Goal: Task Accomplishment & Management: Complete application form

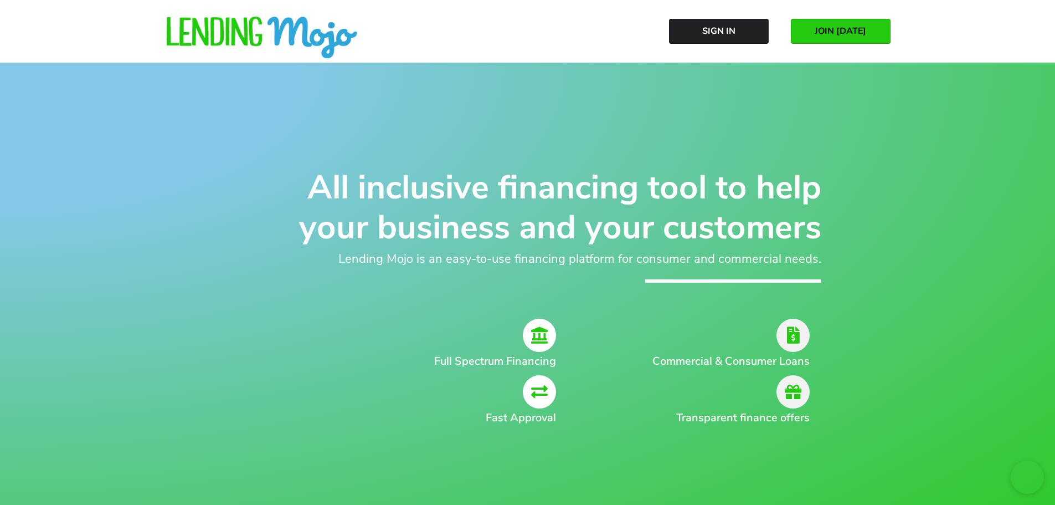
click at [823, 23] on link "JOIN [DATE]" at bounding box center [841, 31] width 100 height 25
click at [823, 22] on link "JOIN [DATE]" at bounding box center [841, 31] width 100 height 25
click at [709, 35] on span "Sign In" at bounding box center [718, 31] width 33 height 10
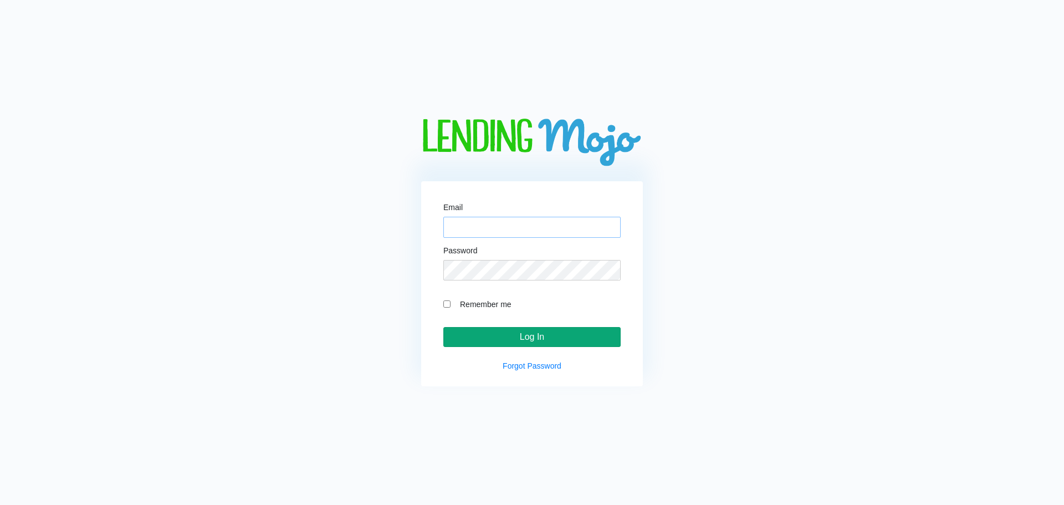
type input "[EMAIL_ADDRESS][DOMAIN_NAME]"
click at [536, 335] on input "Log In" at bounding box center [531, 337] width 177 height 20
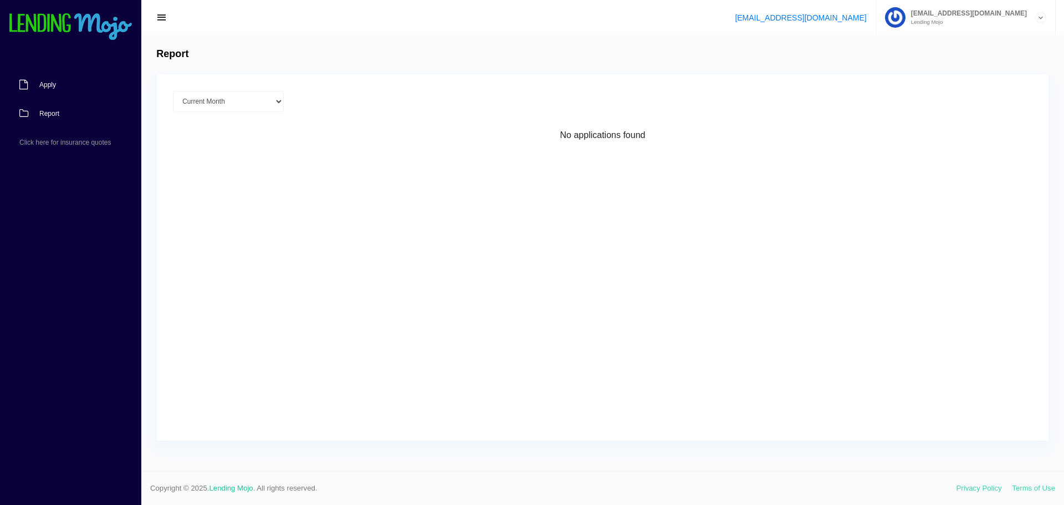
click at [52, 79] on link "Apply" at bounding box center [65, 84] width 130 height 29
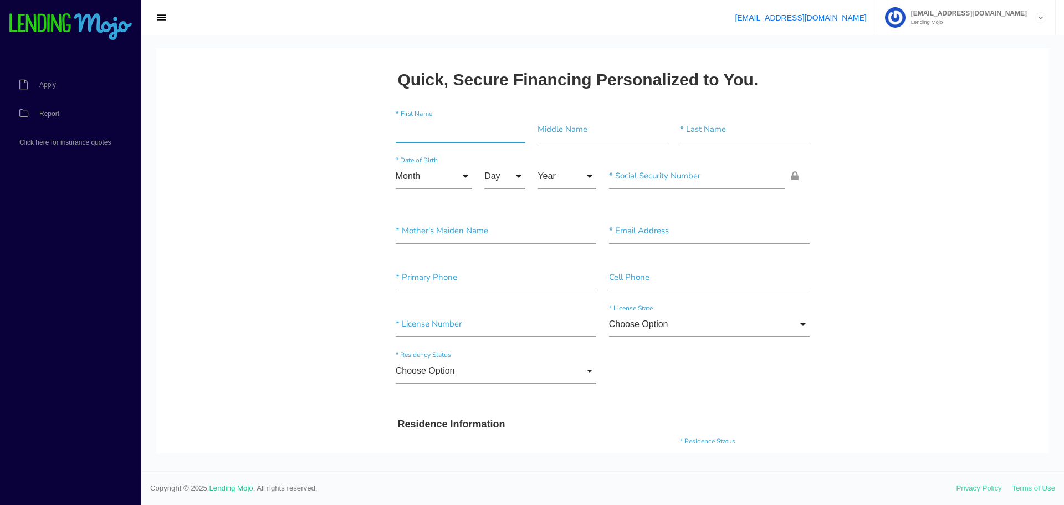
click at [418, 136] on input"] "text" at bounding box center [461, 129] width 130 height 25
type input"] "edward"
type input"] "concepcion"
click at [461, 180] on input "Month" at bounding box center [434, 175] width 76 height 25
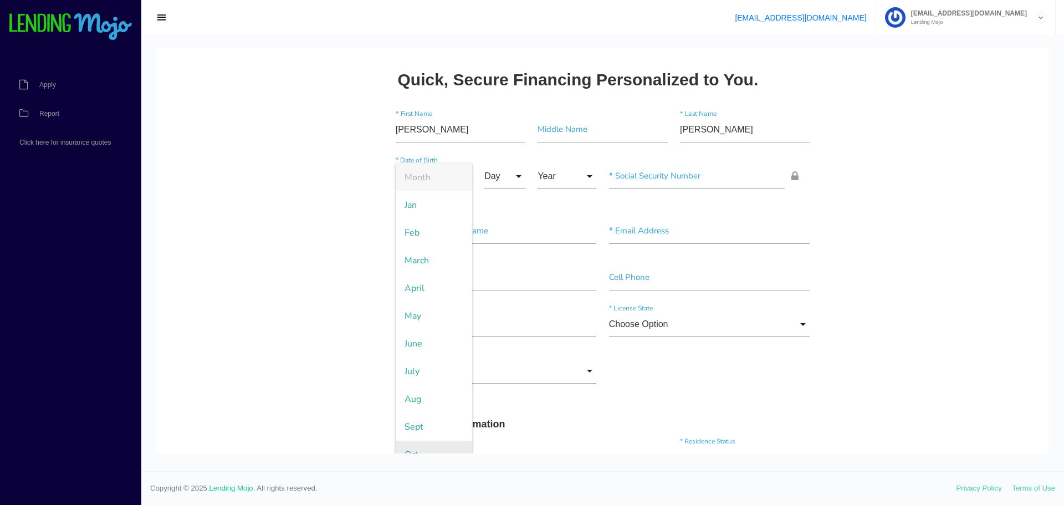
click at [429, 445] on span "Oct" at bounding box center [434, 454] width 76 height 28
type input "Oct"
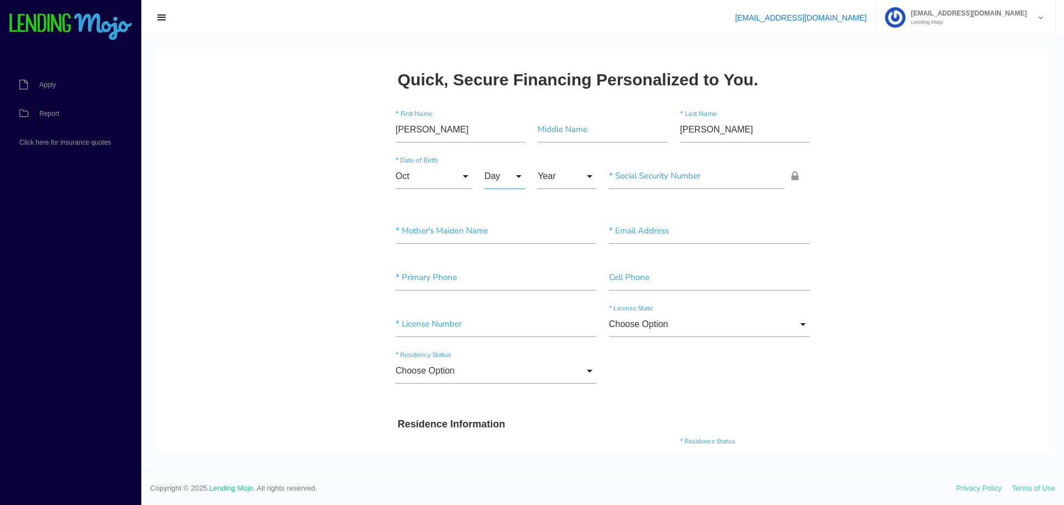
click at [486, 172] on input "Day" at bounding box center [504, 175] width 41 height 25
drag, startPoint x: 498, startPoint y: 391, endPoint x: 499, endPoint y: 398, distance: 7.3
click at [499, 398] on span "16" at bounding box center [511, 399] width 55 height 28
type input "16"
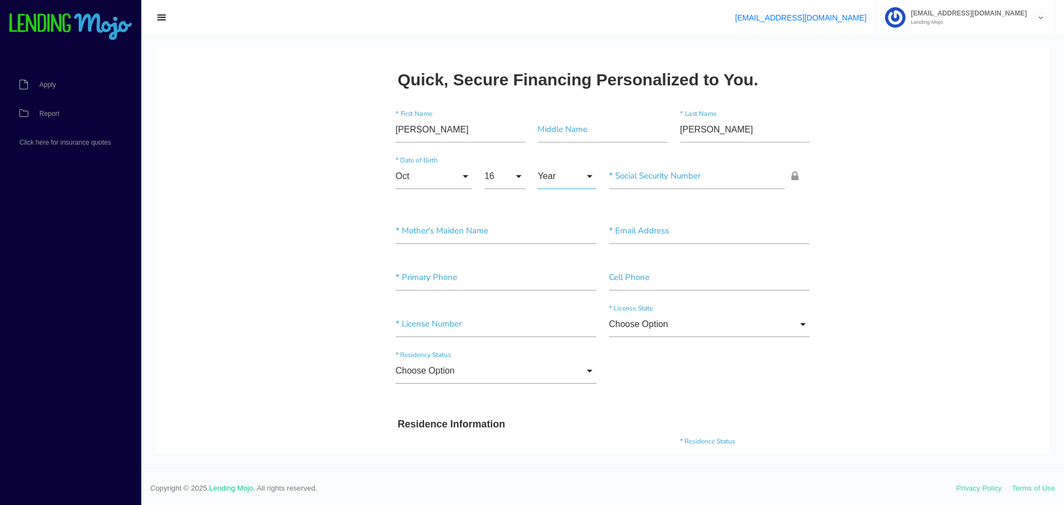
click at [552, 177] on input "Year" at bounding box center [566, 175] width 59 height 25
click at [559, 232] on span "1992" at bounding box center [566, 233] width 59 height 28
type input "1992"
click at [690, 181] on input"] "text" at bounding box center [697, 175] width 176 height 25
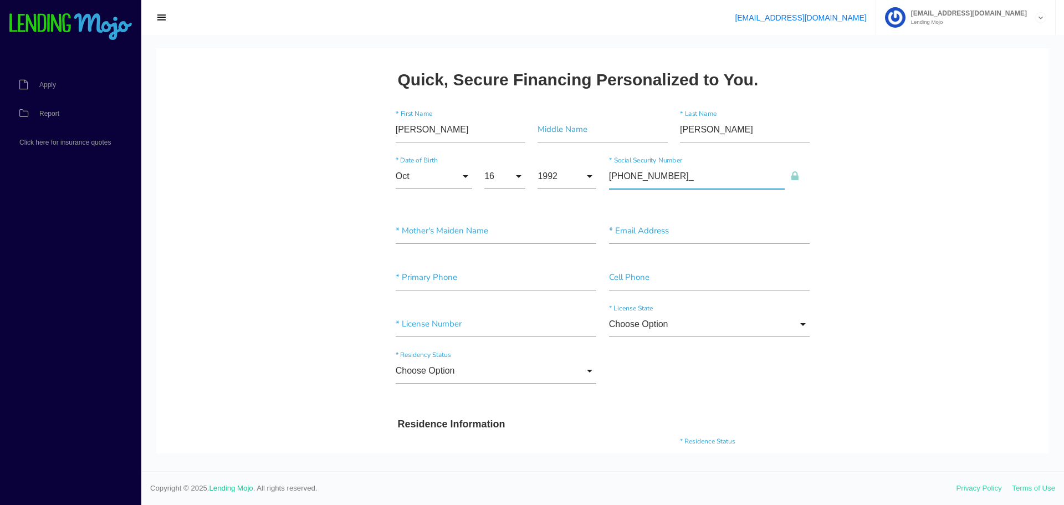
type input"] "115-80-8899"
type input"] "concepcion"
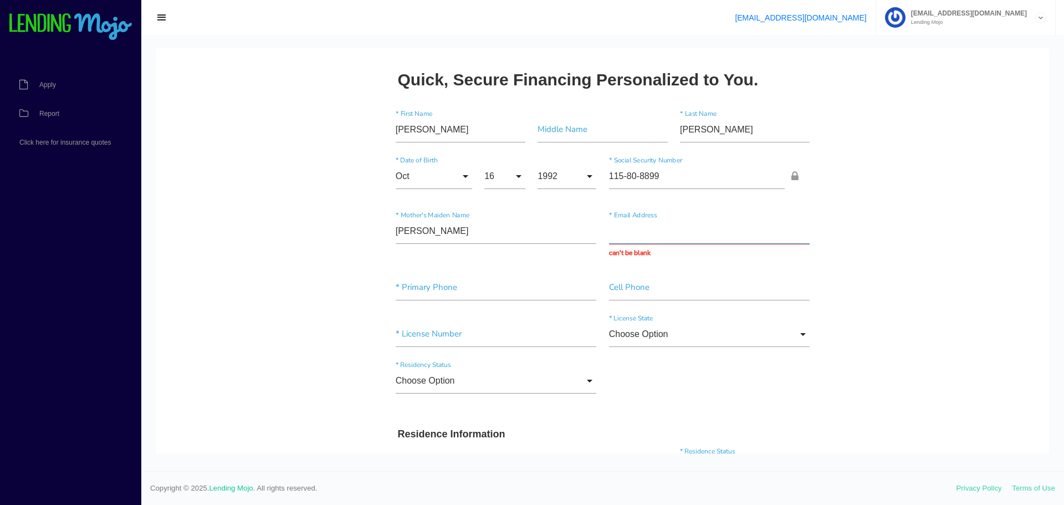
click at [619, 234] on input "text" at bounding box center [709, 230] width 201 height 25
paste input "edward.a.concepcion@gmail.com"
type input "edward.a.concepcion@gmail.com"
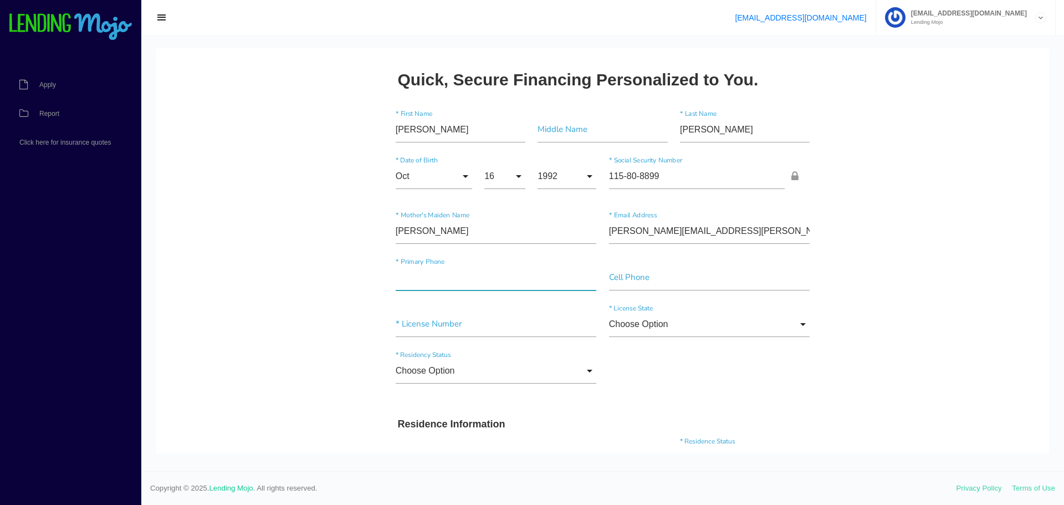
click at [474, 281] on input"] "text" at bounding box center [496, 277] width 201 height 25
type input"] "(718) 316-2552"
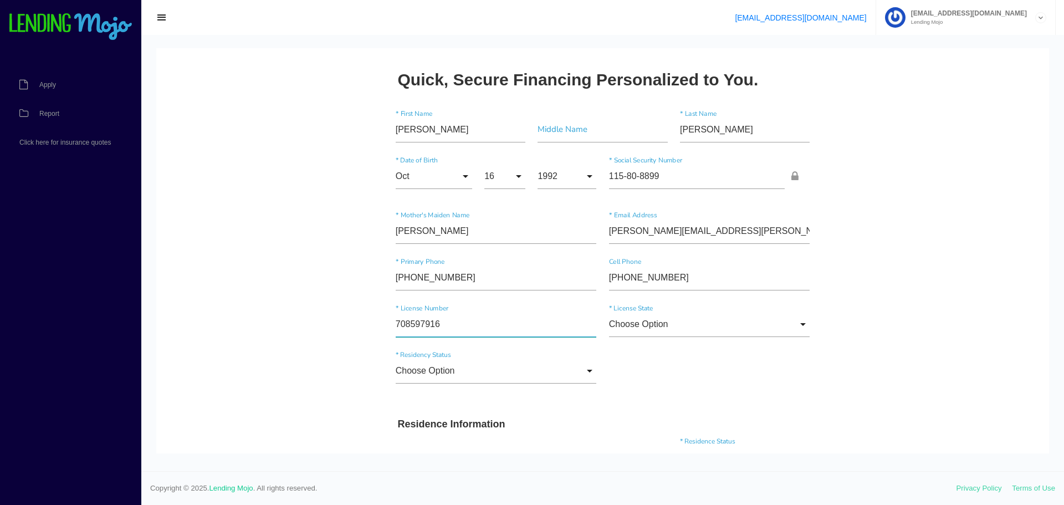
type input"] "708597916"
click at [752, 321] on input "Choose Option" at bounding box center [709, 323] width 201 height 25
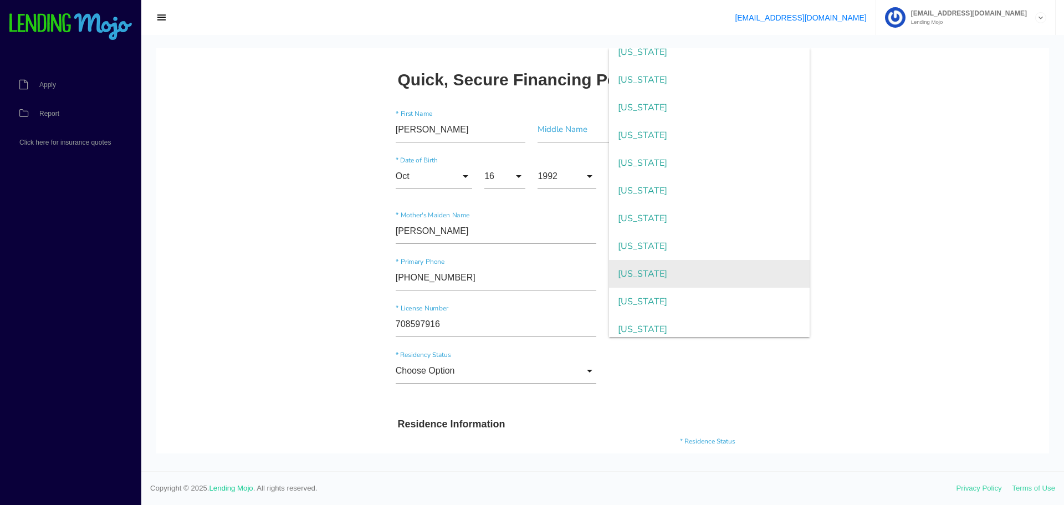
scroll to position [720, 0]
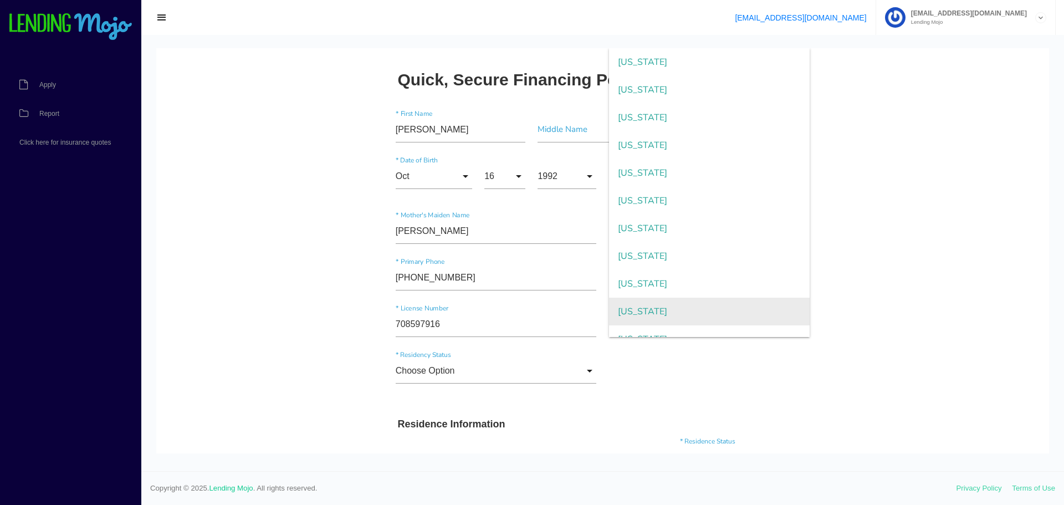
click at [708, 307] on span "New York" at bounding box center [709, 311] width 201 height 28
type input "New York"
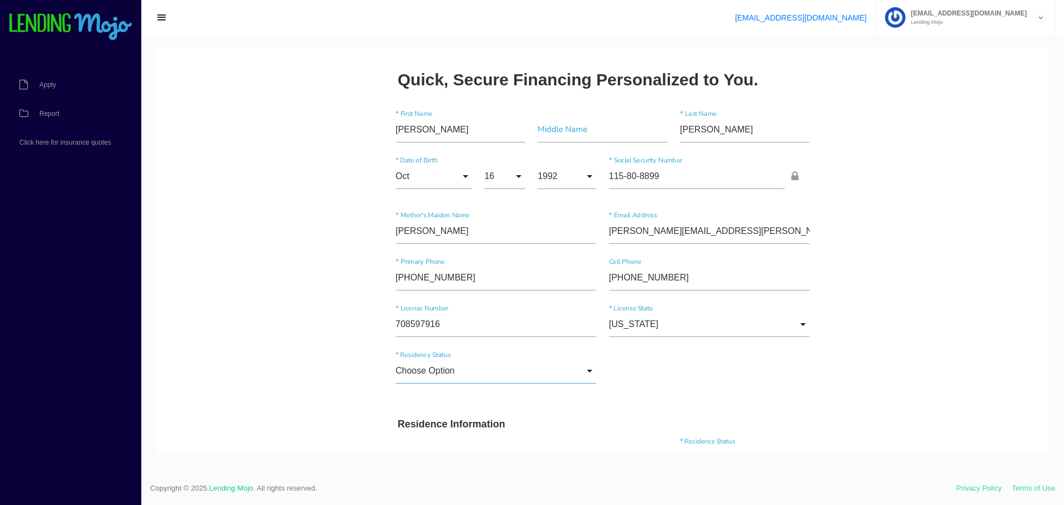
click at [510, 367] on input "Choose Option" at bounding box center [496, 370] width 201 height 25
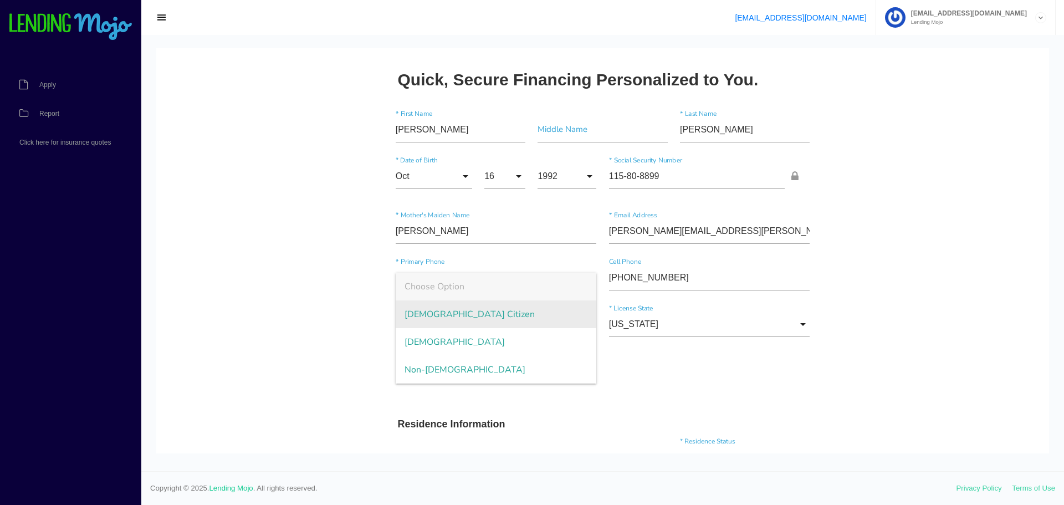
click at [461, 314] on span "US Citizen" at bounding box center [496, 314] width 201 height 28
type input "US Citizen"
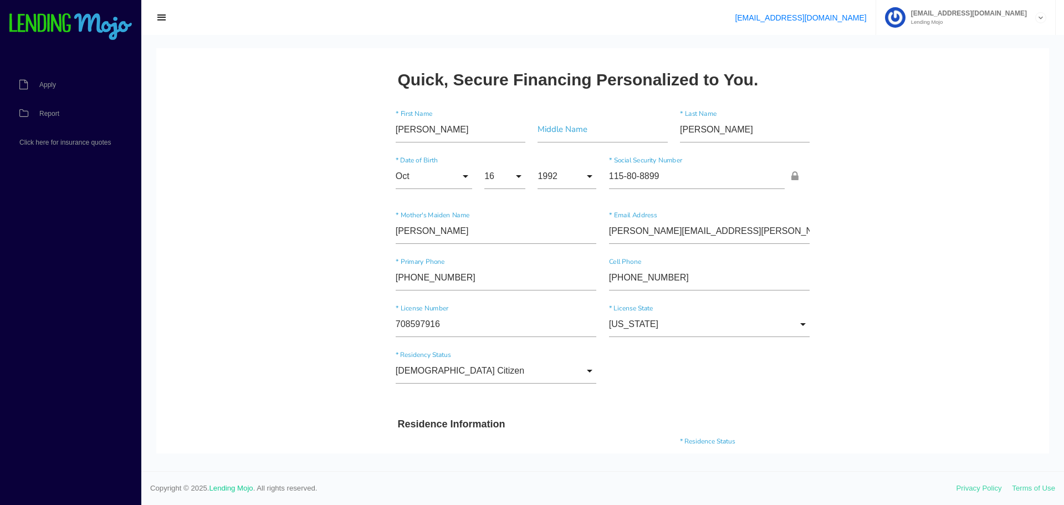
click at [651, 394] on div "US Citizen Choose Option US Citizen Permanent Resident Non-Permanent Resident C…" at bounding box center [602, 373] width 427 height 47
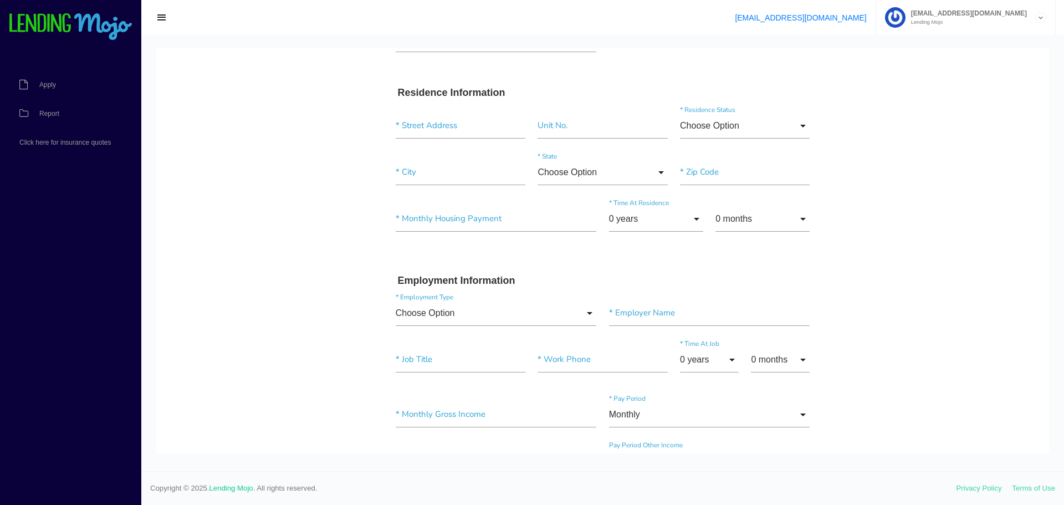
scroll to position [332, 0]
click at [460, 126] on input "text" at bounding box center [461, 124] width 130 height 25
type input "66 Daly Rd"
type input"] "East Northport"
type input"] "11731"
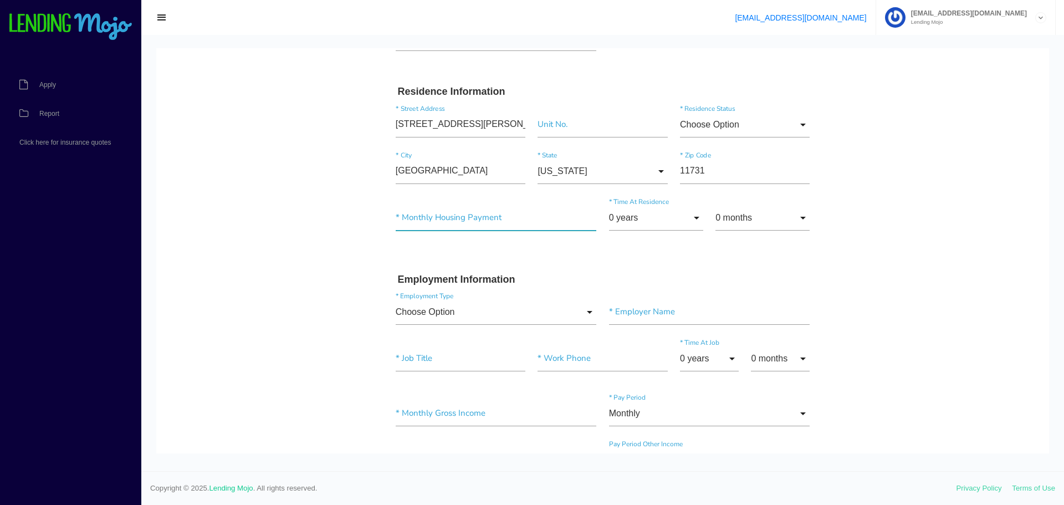
click at [489, 224] on input"] "text" at bounding box center [496, 217] width 201 height 25
type input"] "$700.00"
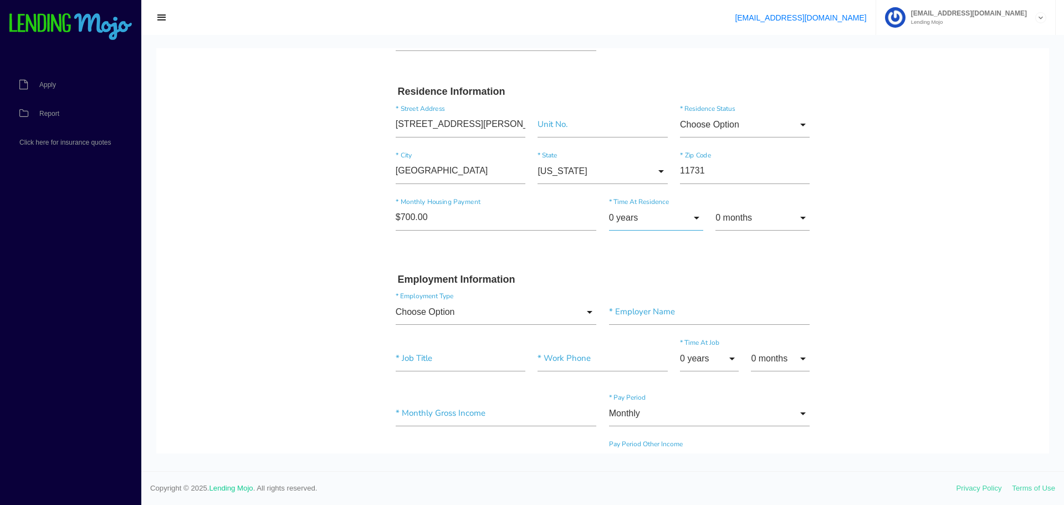
click at [661, 218] on input "0 years" at bounding box center [656, 217] width 94 height 25
click at [654, 326] on span "10 years" at bounding box center [656, 330] width 94 height 28
type input "10 years"
click at [725, 217] on input "0 months" at bounding box center [762, 217] width 94 height 25
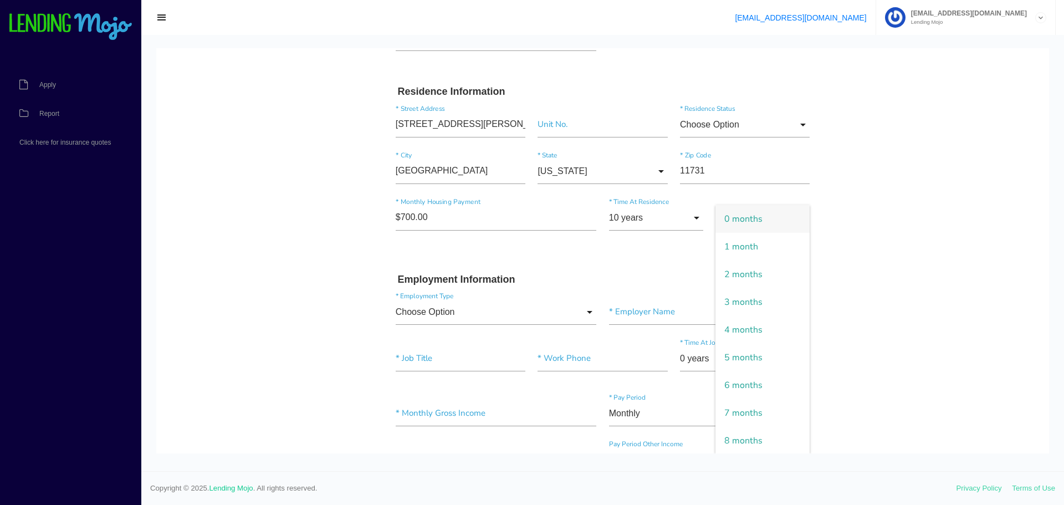
click at [731, 223] on span "0 months" at bounding box center [762, 219] width 94 height 28
drag, startPoint x: 859, startPoint y: 233, endPoint x: 764, endPoint y: 233, distance: 94.2
click at [858, 233] on body "Quick, Secure Financing Personalized to You. edward * First Name Middle Name co…" at bounding box center [602, 443] width 892 height 1455
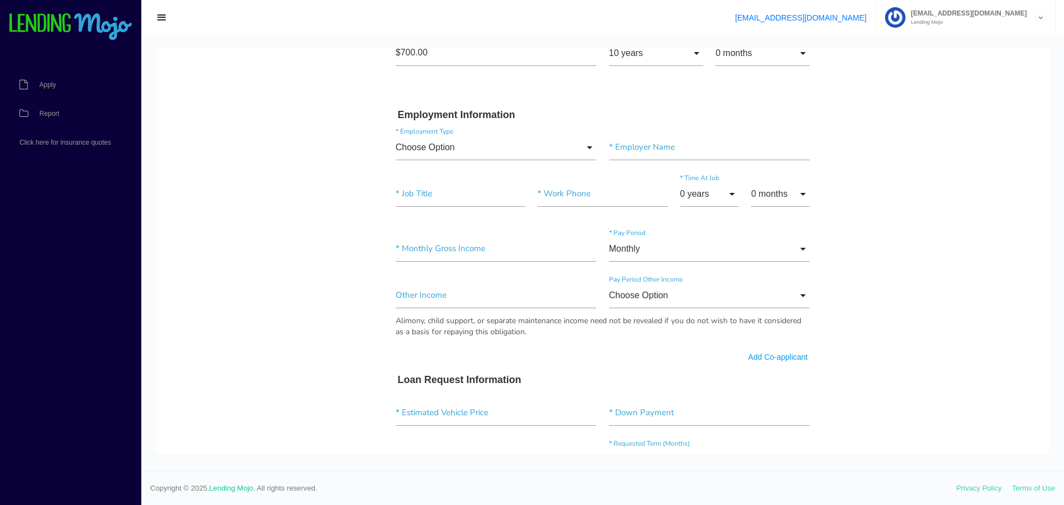
scroll to position [499, 0]
click at [456, 147] on input "Choose Option" at bounding box center [496, 145] width 201 height 25
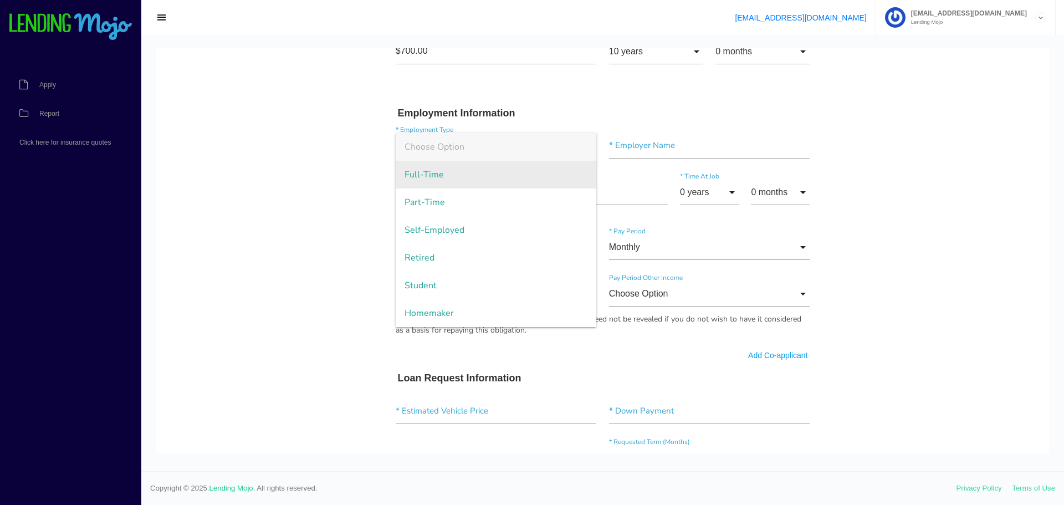
click at [450, 171] on span "Full-Time" at bounding box center [496, 175] width 201 height 28
type input "Full-Time"
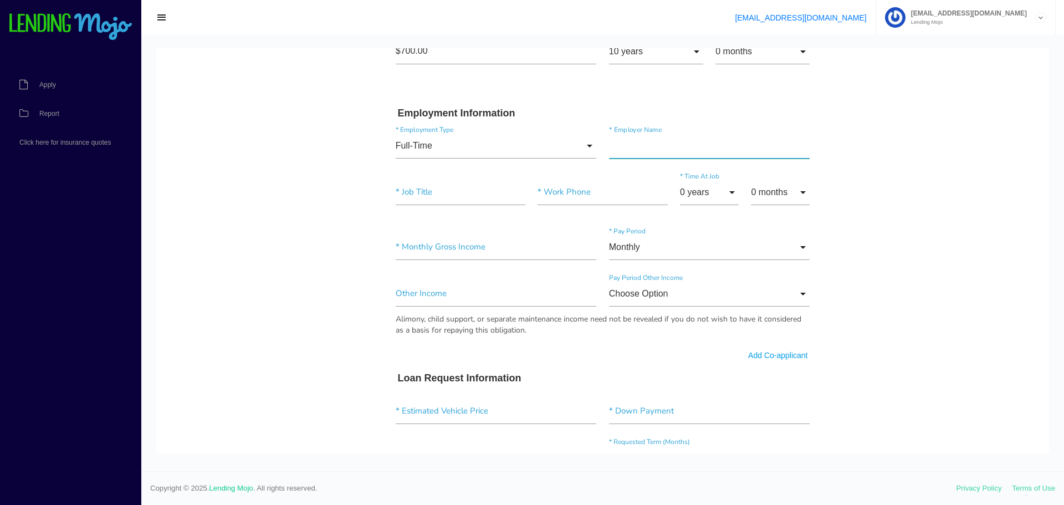
click at [627, 142] on input"] "text" at bounding box center [709, 145] width 201 height 25
type input"] "nypd"
type input"] "detective"
type input"] "(646) 610-5000"
click at [729, 192] on input "0 years" at bounding box center [709, 191] width 59 height 25
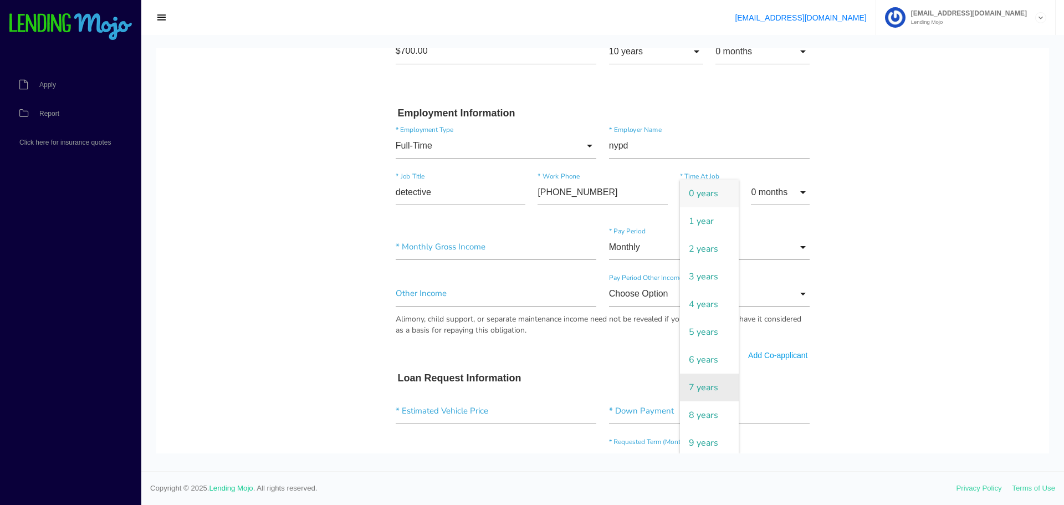
scroll to position [111, 0]
drag, startPoint x: 701, startPoint y: 413, endPoint x: 714, endPoint y: 353, distance: 60.6
click at [701, 401] on span "11 years" at bounding box center [709, 387] width 59 height 28
type input "11 years"
drag, startPoint x: 786, startPoint y: 174, endPoint x: 784, endPoint y: 180, distance: 6.2
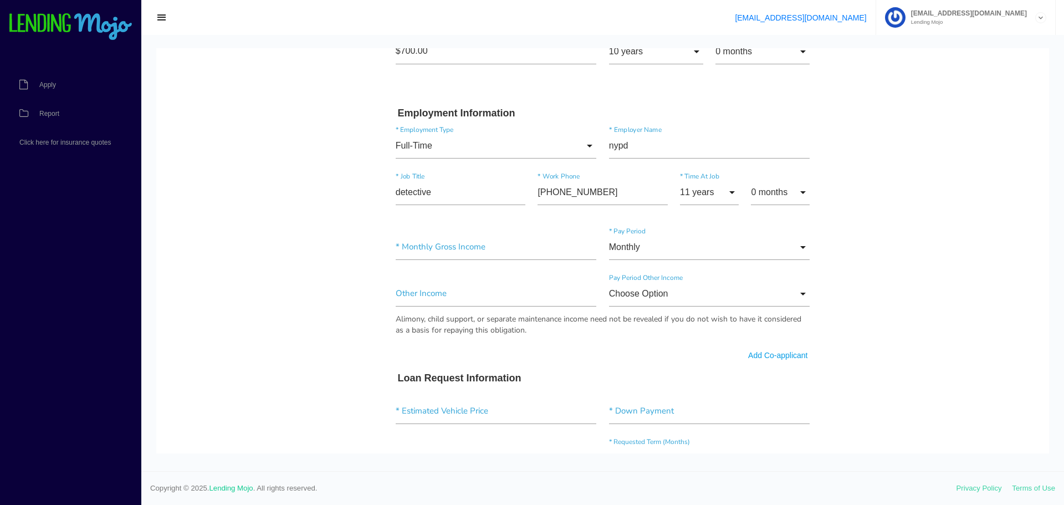
click at [786, 175] on div "11 years 0 years 1 year 2 years 3 years 4 years 5 years 6 years 7 years 8 years…" at bounding box center [745, 194] width 142 height 47
click at [782, 194] on input "0 months" at bounding box center [780, 191] width 59 height 25
click at [778, 202] on span "0 months" at bounding box center [780, 193] width 59 height 28
click at [488, 252] on input"] "text" at bounding box center [496, 246] width 201 height 25
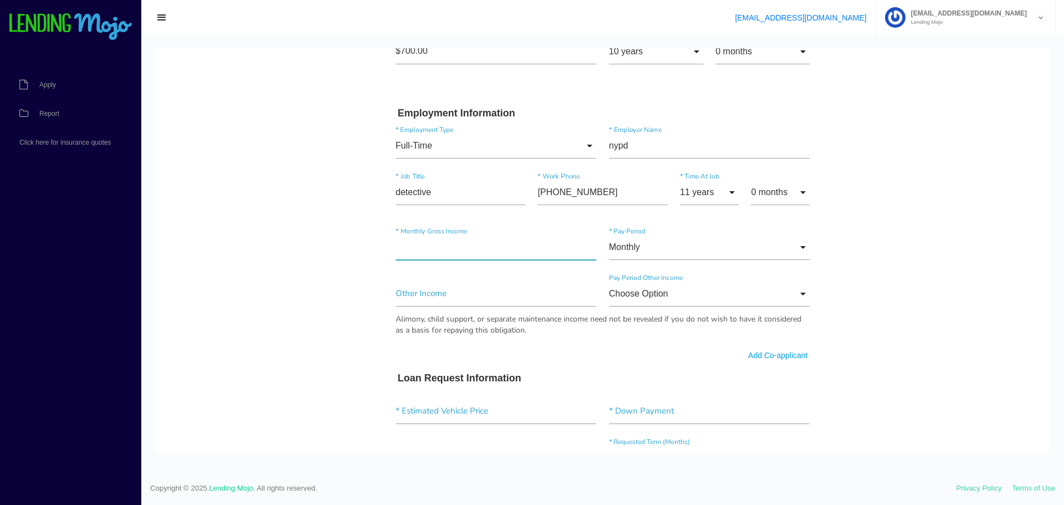
click at [488, 252] on input"] "text" at bounding box center [496, 246] width 201 height 25
type input"] "$12,000.00"
click at [441, 299] on input"] "text" at bounding box center [496, 293] width 201 height 25
type input"] "$20,000.00"
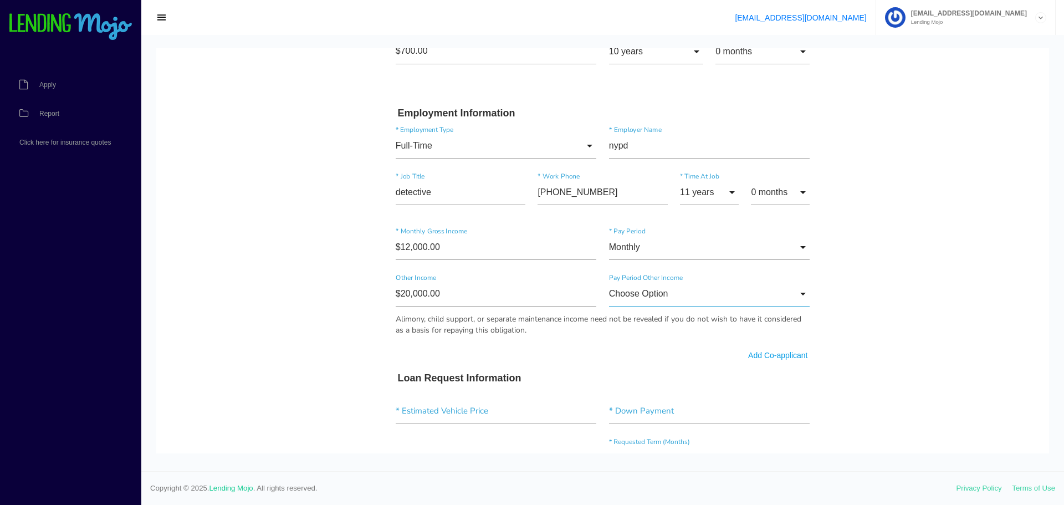
click at [643, 291] on input "Choose Option" at bounding box center [709, 293] width 201 height 25
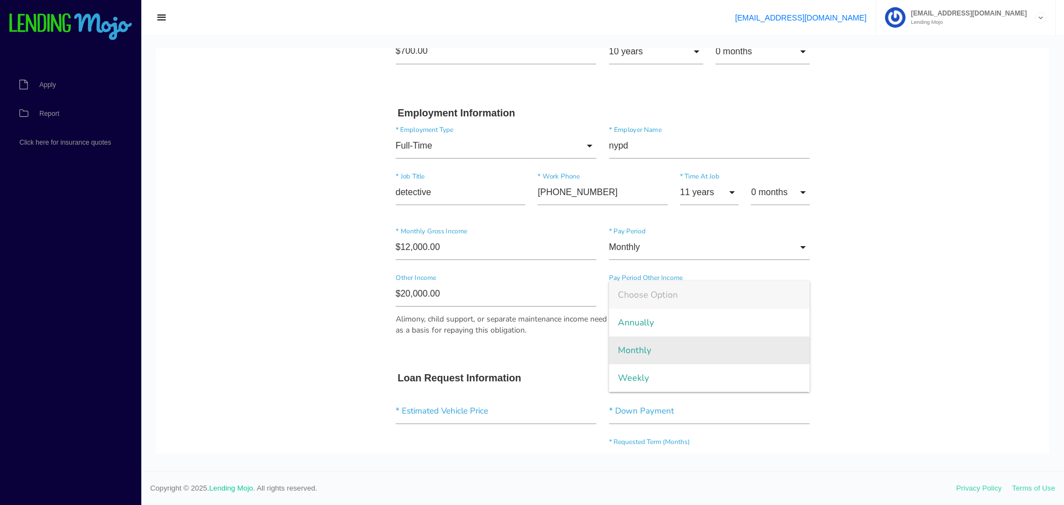
click at [690, 342] on span "Monthly" at bounding box center [709, 350] width 201 height 28
type input "Monthly"
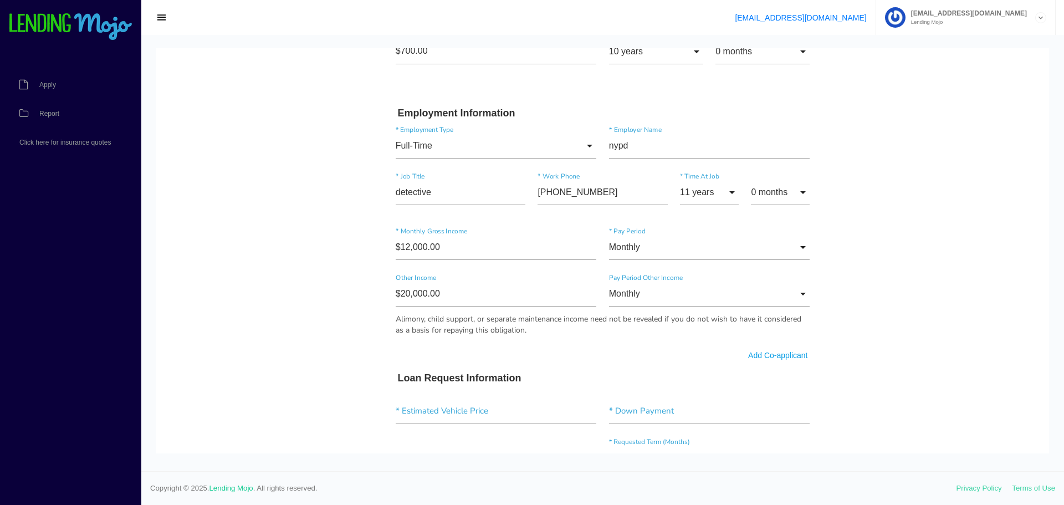
drag, startPoint x: 233, startPoint y: 342, endPoint x: 238, endPoint y: 340, distance: 6.0
click at [233, 342] on body "Quick, Secure Financing Personalized to You. edward * First Name Middle Name co…" at bounding box center [602, 277] width 892 height 1455
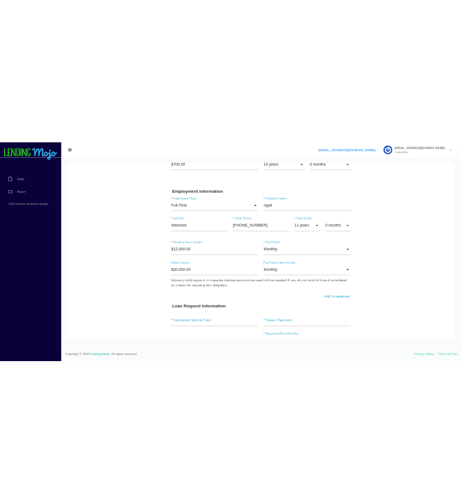
scroll to position [665, 0]
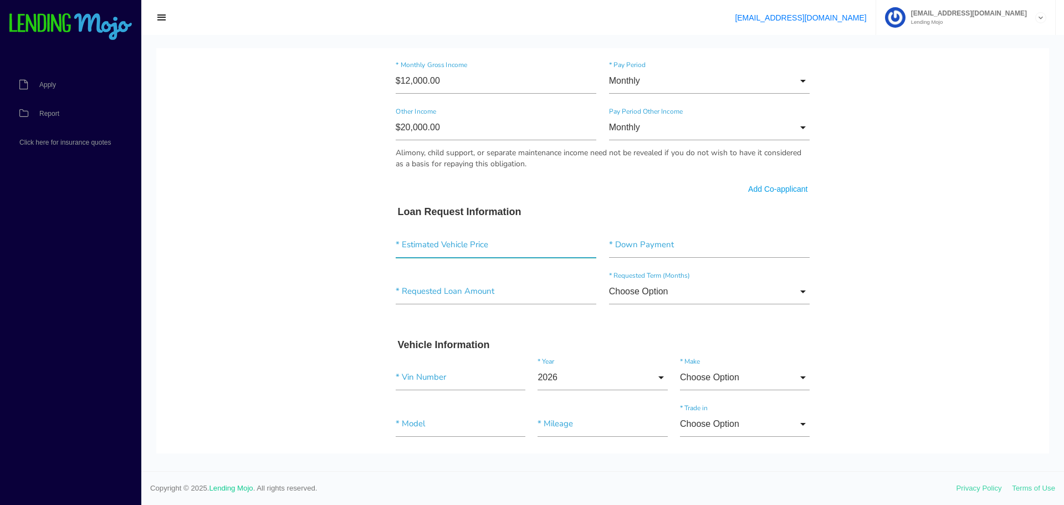
click at [471, 243] on input"] "text" at bounding box center [496, 244] width 201 height 25
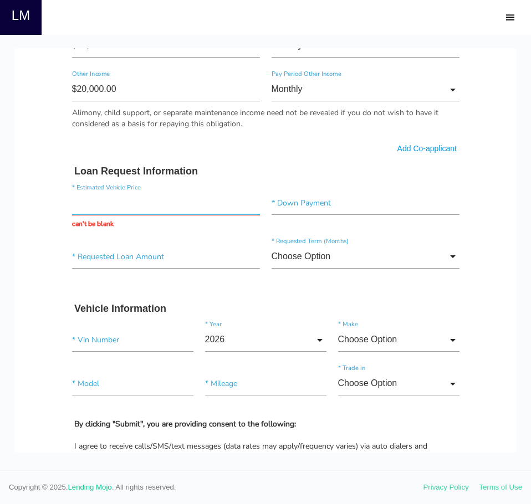
click at [153, 206] on input "text" at bounding box center [166, 203] width 188 height 24
drag, startPoint x: 0, startPoint y: 242, endPoint x: 10, endPoint y: 244, distance: 10.2
click at [10, 244] on div at bounding box center [265, 252] width 531 height 435
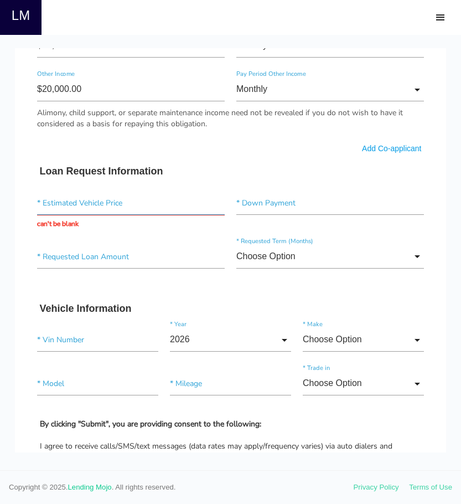
click at [73, 209] on input "text" at bounding box center [131, 203] width 188 height 24
type input "$130,000.00"
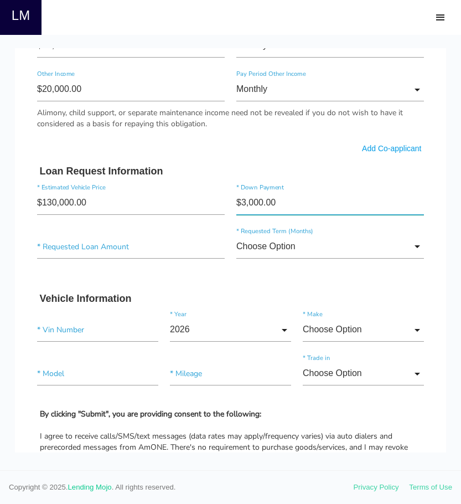
type input"] "$30,000.00"
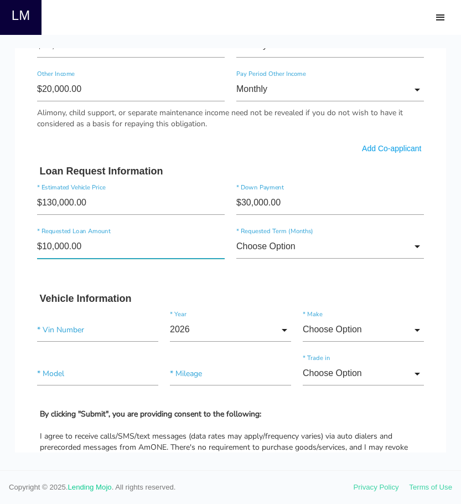
type input"] "$100,000.00"
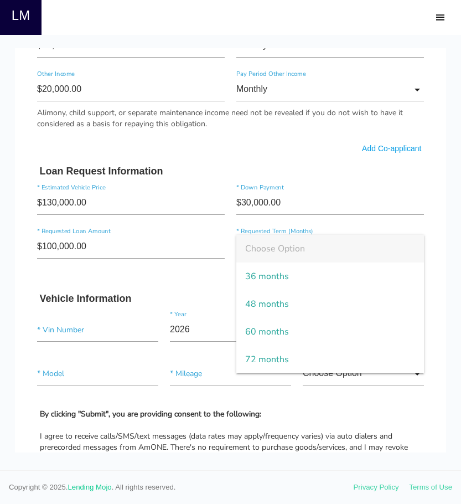
type input "72 months"
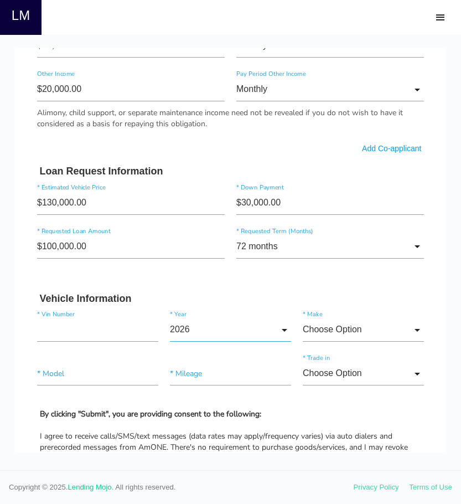
click at [221, 332] on input "2026" at bounding box center [230, 330] width 121 height 24
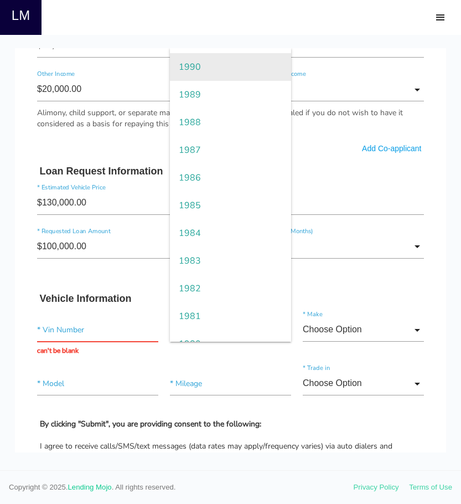
scroll to position [1108, 0]
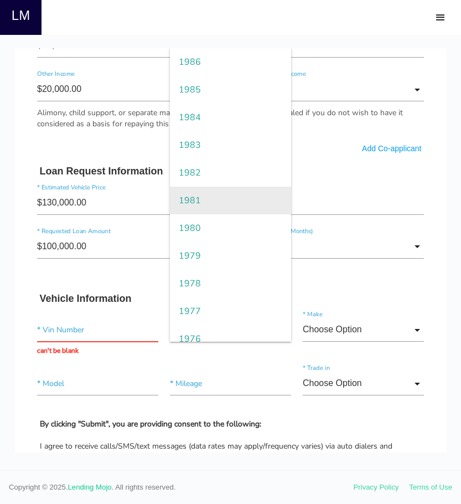
click at [215, 201] on span "1981" at bounding box center [230, 201] width 121 height 28
type input "1981"
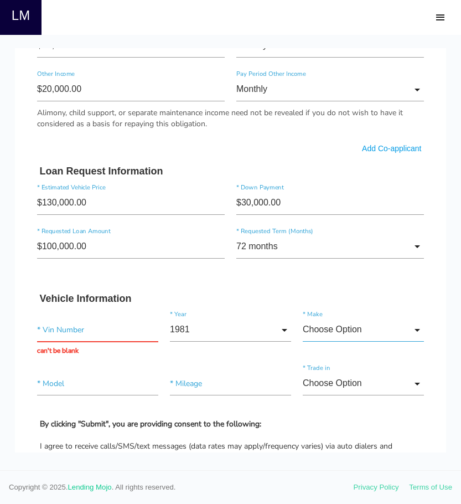
click at [361, 325] on input "Choose Option" at bounding box center [363, 330] width 121 height 24
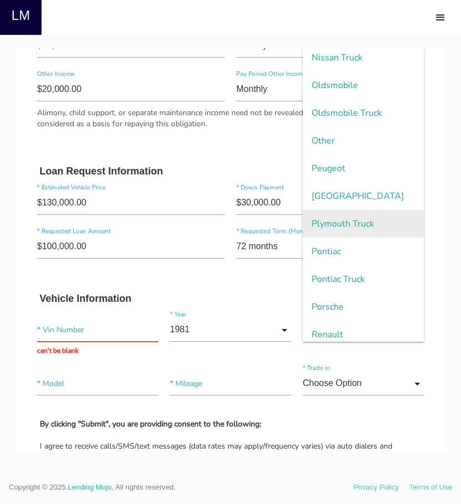
scroll to position [1939, 0]
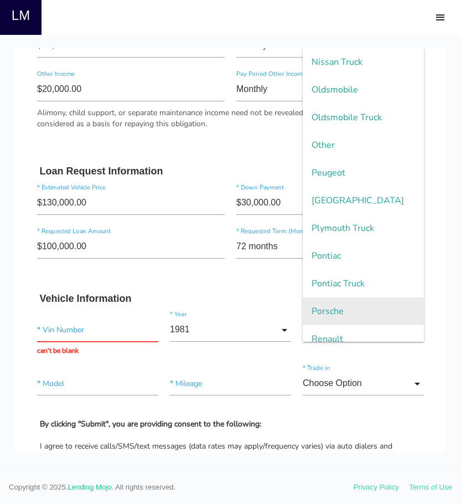
click at [356, 314] on span "Porsche" at bounding box center [363, 311] width 121 height 28
type input "Porsche"
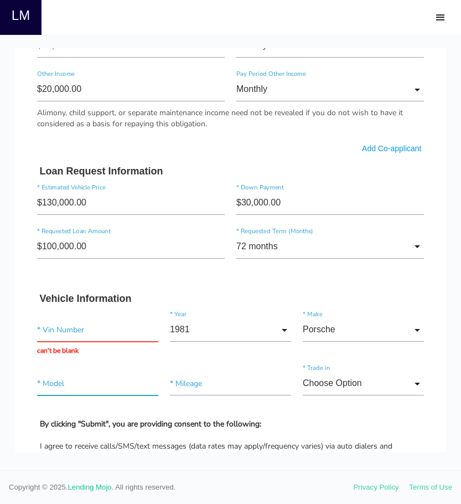
click at [79, 387] on input"] "text" at bounding box center [97, 384] width 121 height 24
type input"] "911 turbo"
click at [196, 387] on input"] "text" at bounding box center [230, 384] width 121 height 24
click at [194, 385] on input"] "text" at bounding box center [230, 384] width 121 height 24
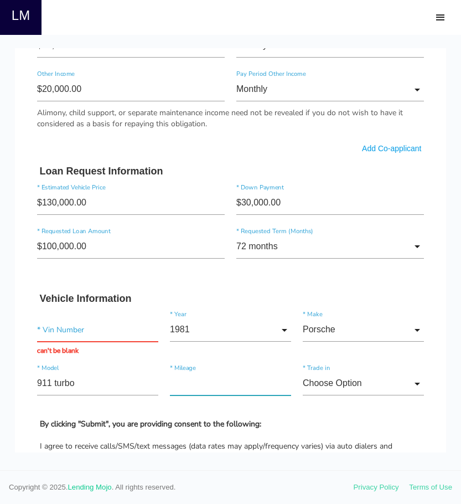
click at [194, 385] on input"] "text" at bounding box center [230, 384] width 121 height 24
type input"] "53,170"
click at [365, 389] on input "Choose Option" at bounding box center [363, 384] width 121 height 24
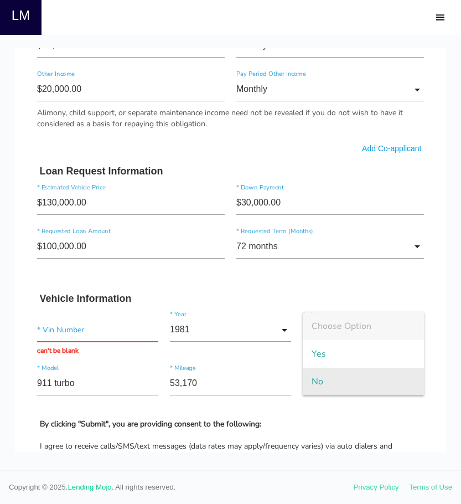
click at [335, 390] on span "No" at bounding box center [363, 382] width 121 height 28
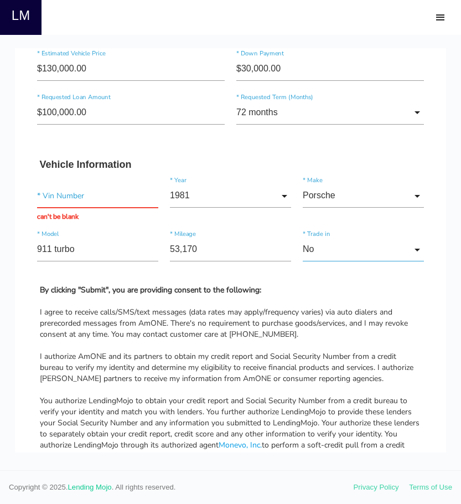
scroll to position [831, 0]
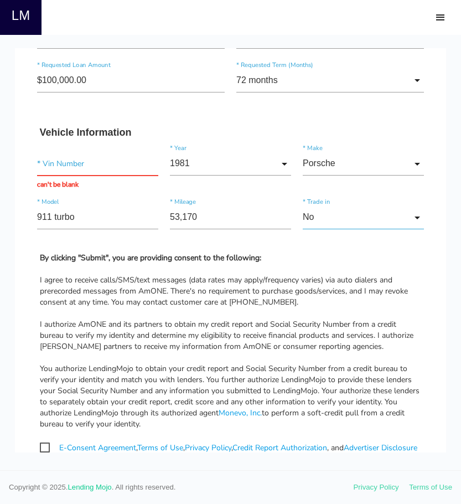
click at [331, 218] on input "No" at bounding box center [363, 218] width 121 height 24
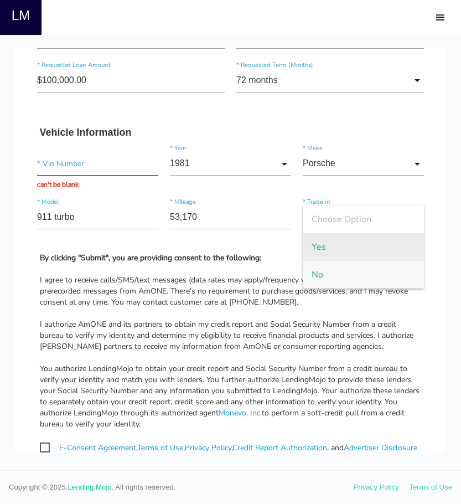
click at [325, 242] on span "Yes" at bounding box center [363, 247] width 121 height 28
type input "Yes"
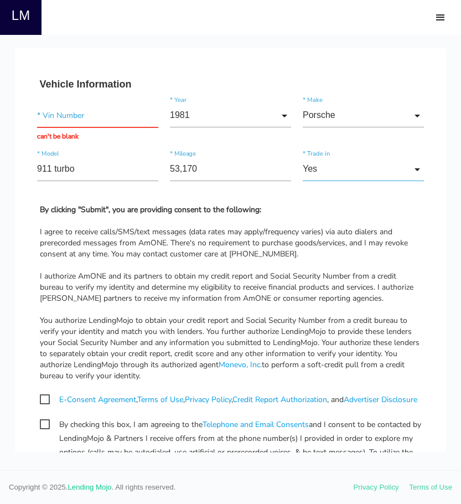
scroll to position [942, 0]
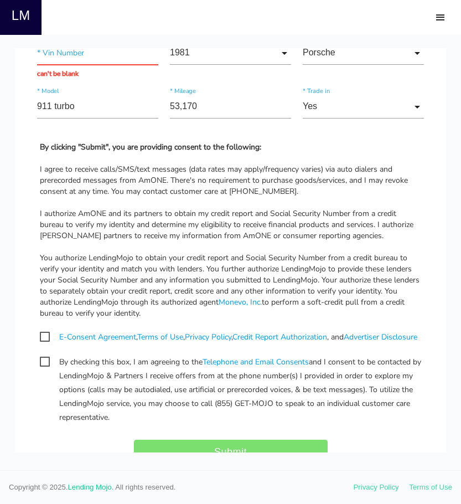
click at [40, 337] on span "E-Consent Agreement , Terms of Use , Privacy Policy , Credit Report Authorizati…" at bounding box center [229, 337] width 378 height 14
checkbox input "true"
click at [43, 369] on span "By checking this box, I am agreeing to the Telephone and Email Consents and I c…" at bounding box center [231, 362] width 382 height 14
checkbox input "true"
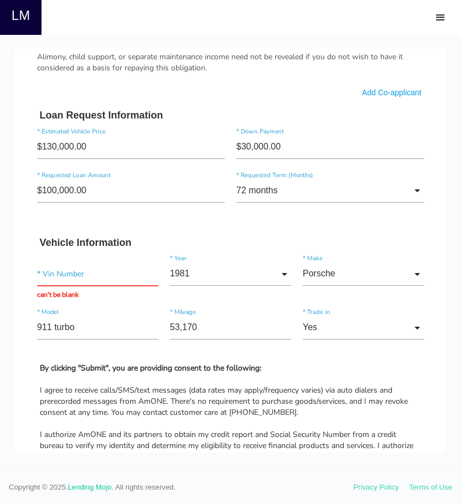
scroll to position [720, 0]
click at [263, 147] on input"] "$30,000.00" at bounding box center [331, 148] width 188 height 24
click at [85, 189] on input"] "$100,000.00" at bounding box center [131, 191] width 188 height 24
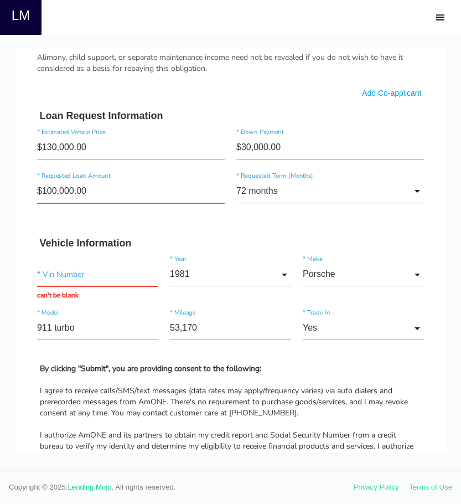
click at [85, 189] on input"] "$100,000.00" at bounding box center [131, 191] width 188 height 24
click at [80, 282] on input "text" at bounding box center [97, 275] width 121 height 24
type input "wp0zzz93zbs000416"
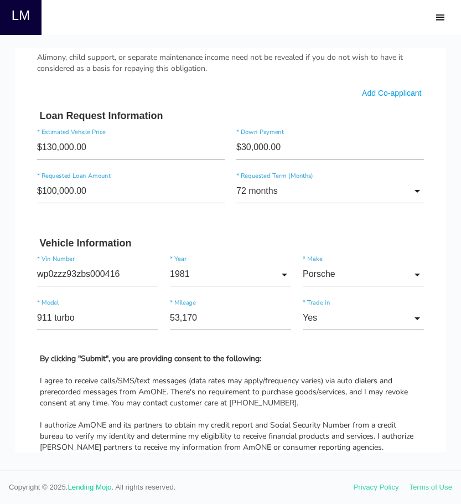
click at [312, 355] on form "edward * First Name Middle Name concepcion * Last Name Oct Month Jan Feb March …" at bounding box center [231, 40] width 399 height 1316
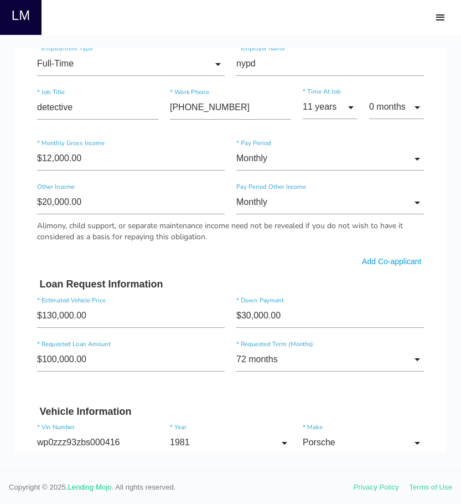
scroll to position [499, 0]
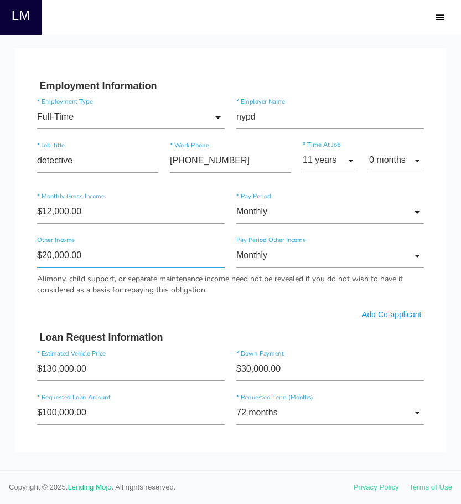
click at [109, 260] on input"] "$20,000.00" at bounding box center [131, 256] width 188 height 24
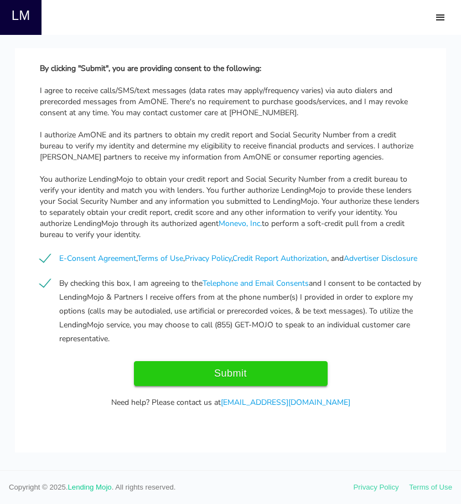
click at [232, 369] on input "Submit" at bounding box center [231, 373] width 194 height 25
type input "Submit"
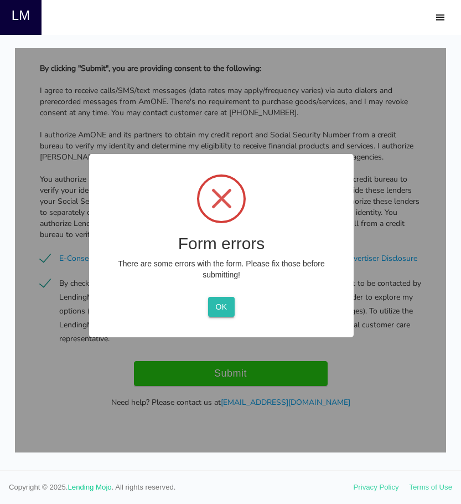
click at [226, 312] on button "OK" at bounding box center [221, 307] width 26 height 20
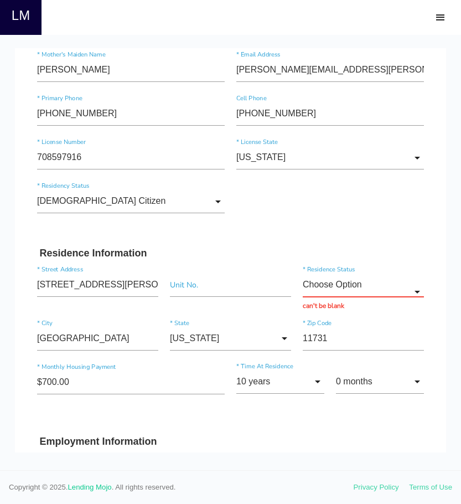
scroll to position [147, 0]
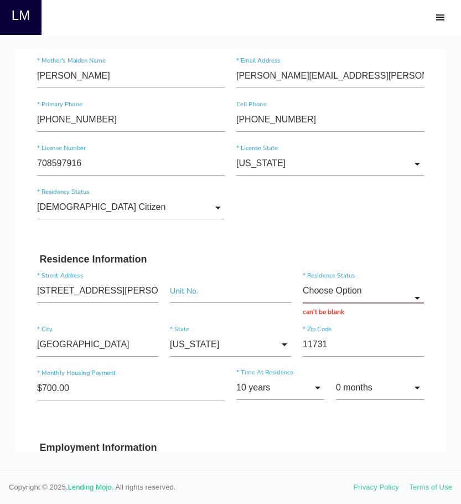
click at [350, 296] on input "Choose Option" at bounding box center [363, 291] width 121 height 24
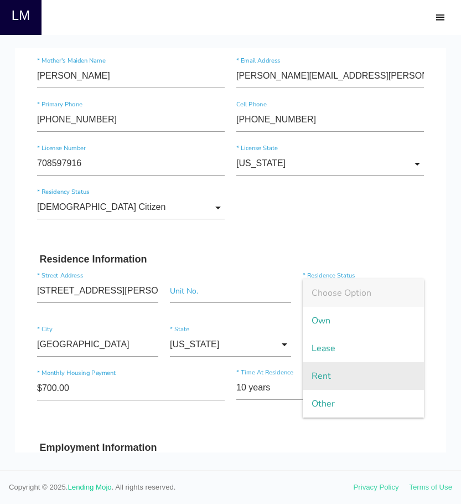
click at [342, 371] on span "Rent" at bounding box center [363, 376] width 121 height 28
type input "Rent"
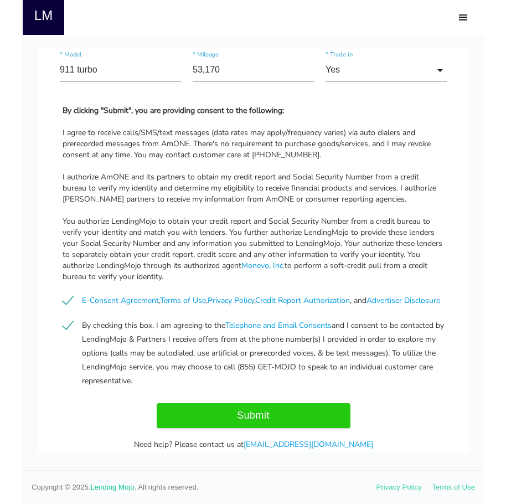
scroll to position [1023, 0]
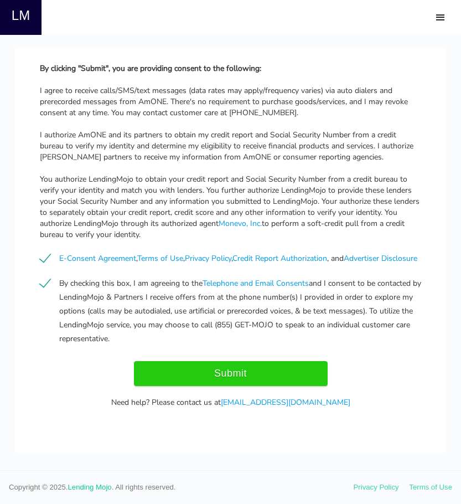
click at [296, 367] on input "Submit" at bounding box center [231, 373] width 194 height 25
type input "Submitting..."
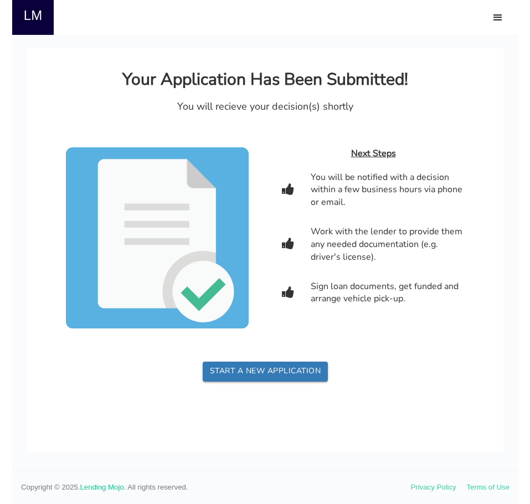
scroll to position [0, 0]
